Goal: Task Accomplishment & Management: Complete application form

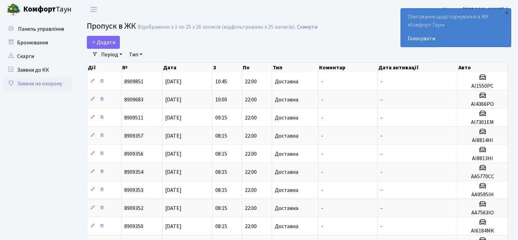
select select "25"
click at [97, 42] on span "Додати" at bounding box center [103, 42] width 24 height 7
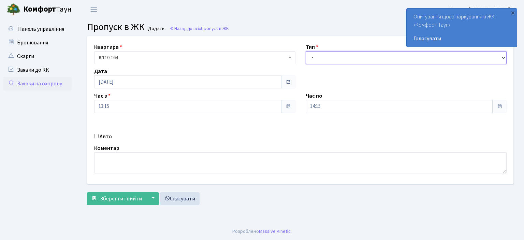
click at [501, 56] on select "- Доставка Таксі Гості Сервіс" at bounding box center [405, 57] width 201 height 13
select select "1"
click at [305, 51] on select "- Доставка Таксі Гості Сервіс" at bounding box center [405, 57] width 201 height 13
click at [95, 134] on input "Авто" at bounding box center [96, 136] width 4 height 4
checkbox input "true"
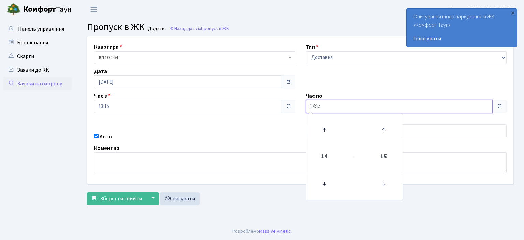
drag, startPoint x: 323, startPoint y: 107, endPoint x: 284, endPoint y: 107, distance: 39.5
click at [284, 107] on div "Квартира <b>КТ</b>&nbsp;&nbsp;&nbsp;&nbsp;10-164 КТ 10-164 Тип - Доставка Таксі…" at bounding box center [300, 109] width 436 height 147
type input "22:00"
click at [287, 150] on div "Коментар" at bounding box center [300, 158] width 422 height 29
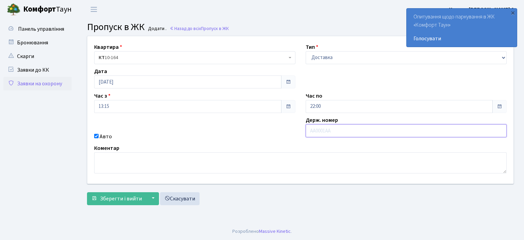
drag, startPoint x: 313, startPoint y: 130, endPoint x: 327, endPoint y: 129, distance: 14.7
click at [313, 130] on input "text" at bounding box center [405, 130] width 201 height 13
type input "AA9702TH"
click at [122, 199] on span "Зберегти і вийти" at bounding box center [121, 198] width 42 height 7
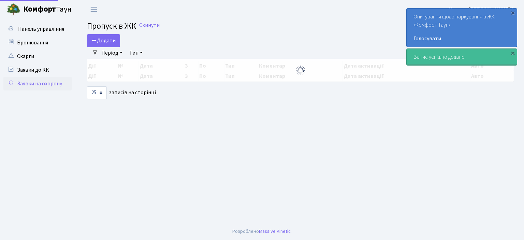
select select "25"
